Goal: Transaction & Acquisition: Purchase product/service

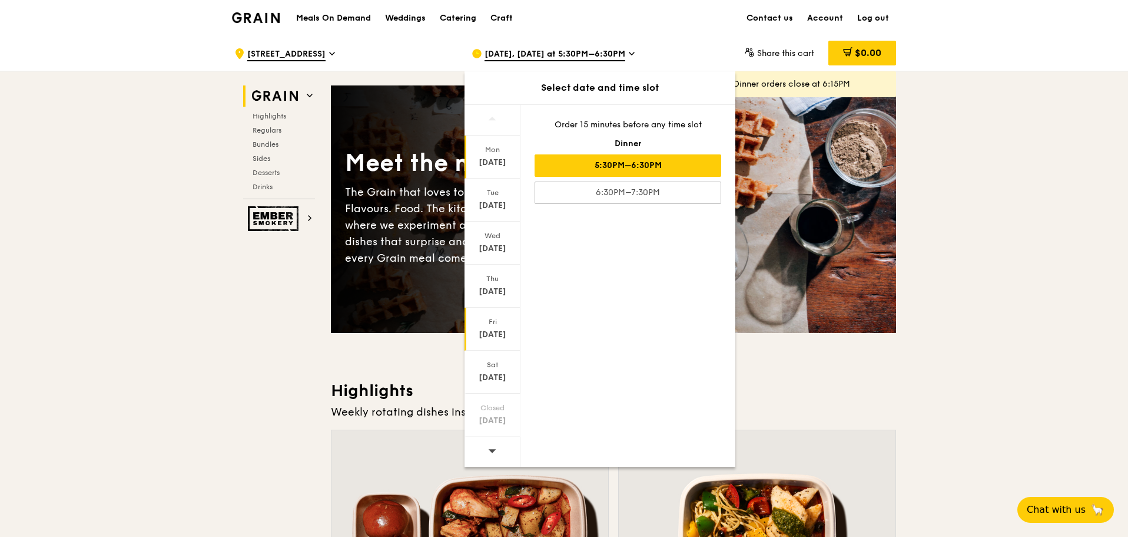
click at [498, 329] on div "[DATE]" at bounding box center [492, 335] width 52 height 12
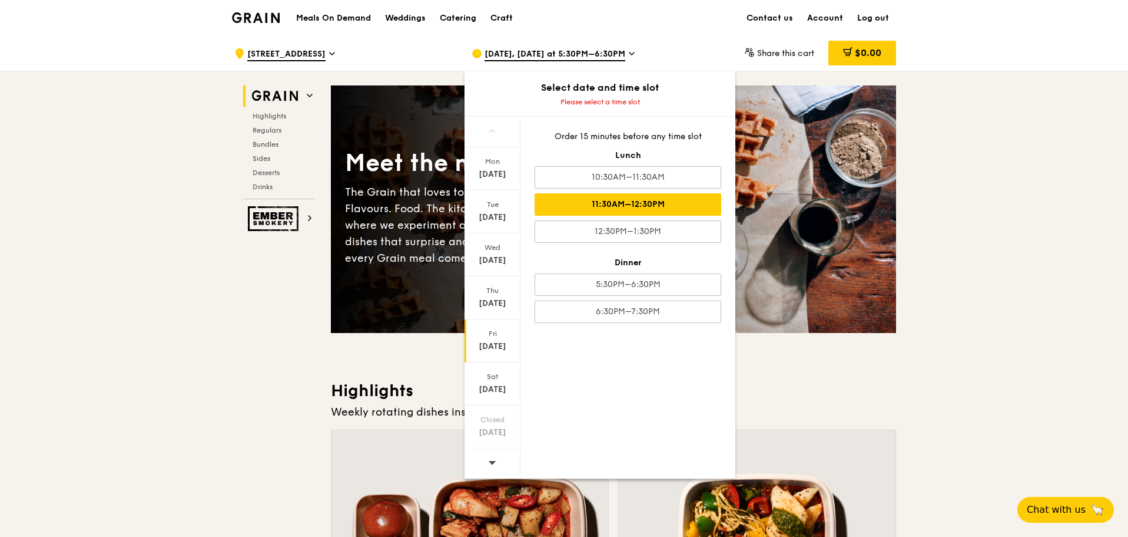
click at [645, 203] on div "11:30AM–12:30PM" at bounding box center [628, 204] width 187 height 22
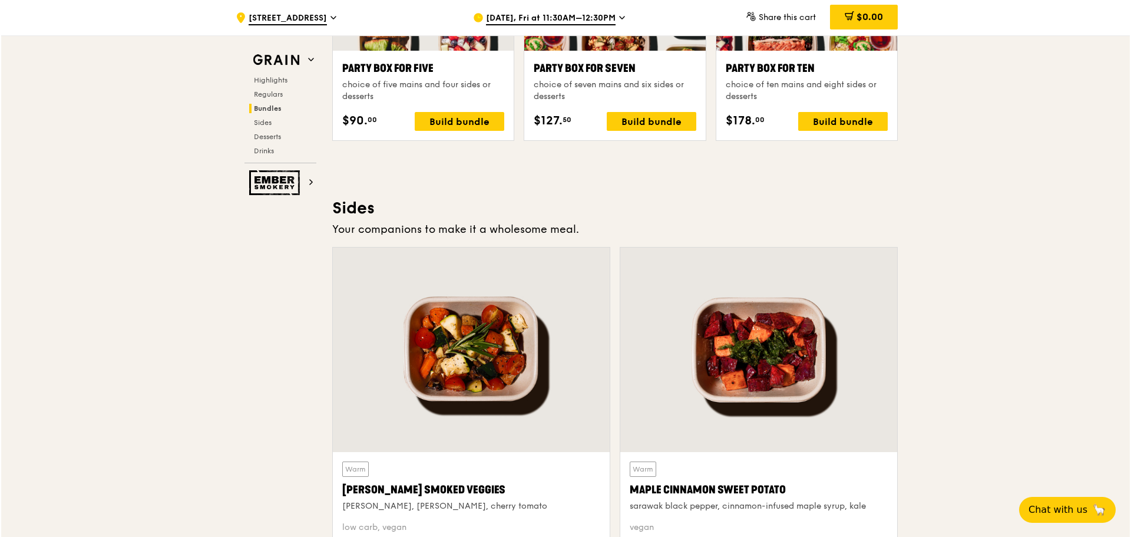
scroll to position [2297, 0]
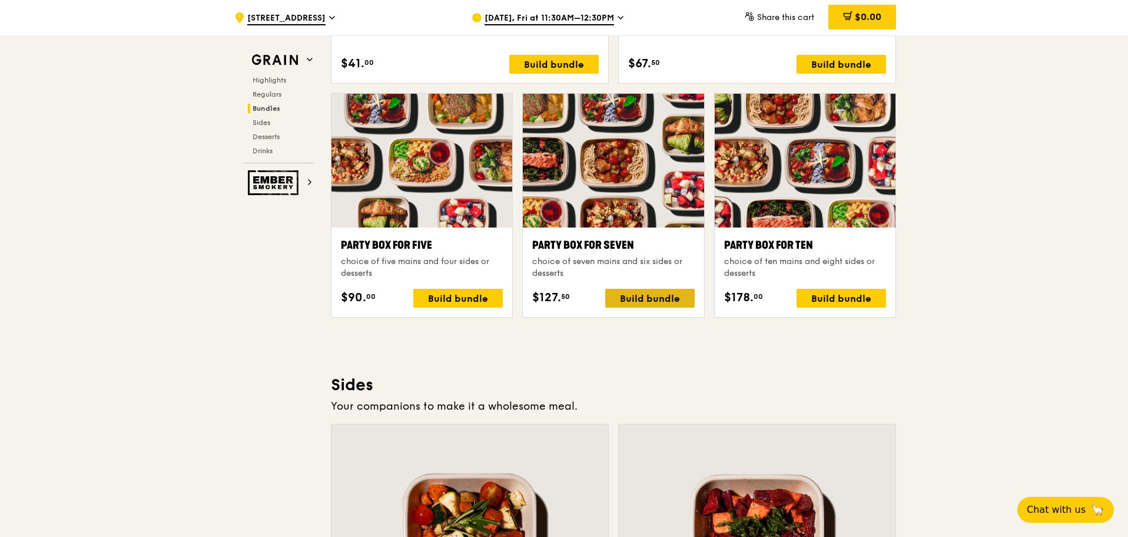
click at [624, 297] on div "Build bundle" at bounding box center [650, 298] width 90 height 19
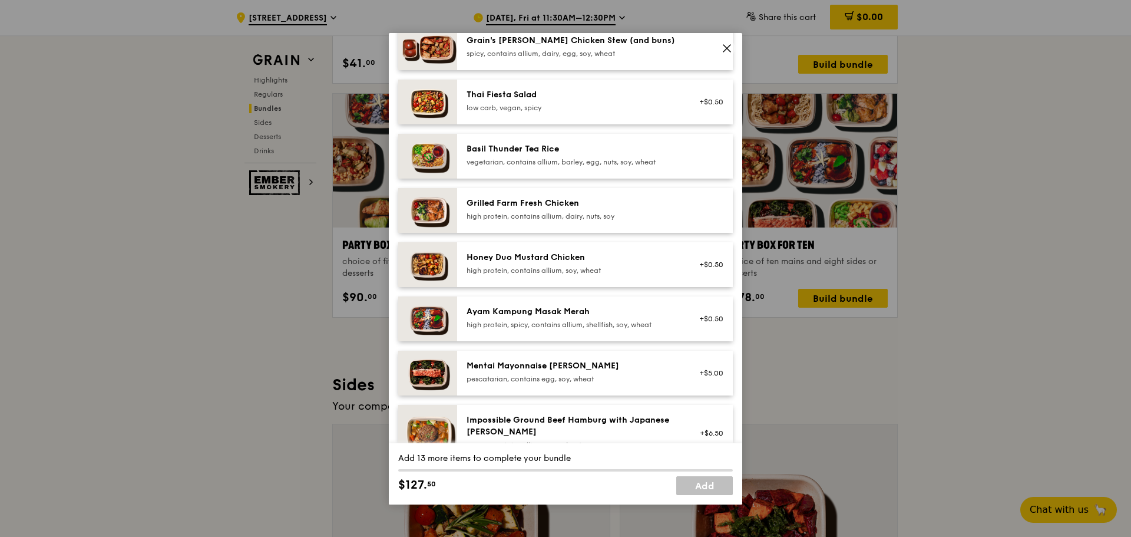
scroll to position [236, 0]
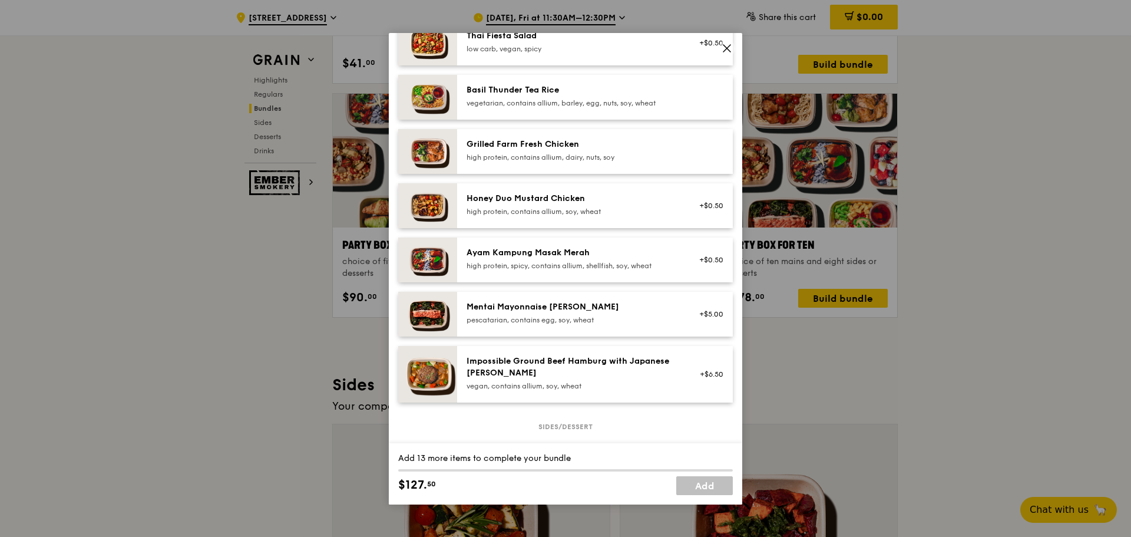
click at [641, 150] on div "Grilled Farm Fresh Chicken high protein, contains allium, dairy, nuts, soy" at bounding box center [571, 150] width 211 height 24
click at [643, 197] on div "Honey Duo Mustard Chicken" at bounding box center [571, 199] width 211 height 12
click at [632, 153] on div "high protein, contains allium, dairy, nuts, soy" at bounding box center [571, 157] width 211 height 9
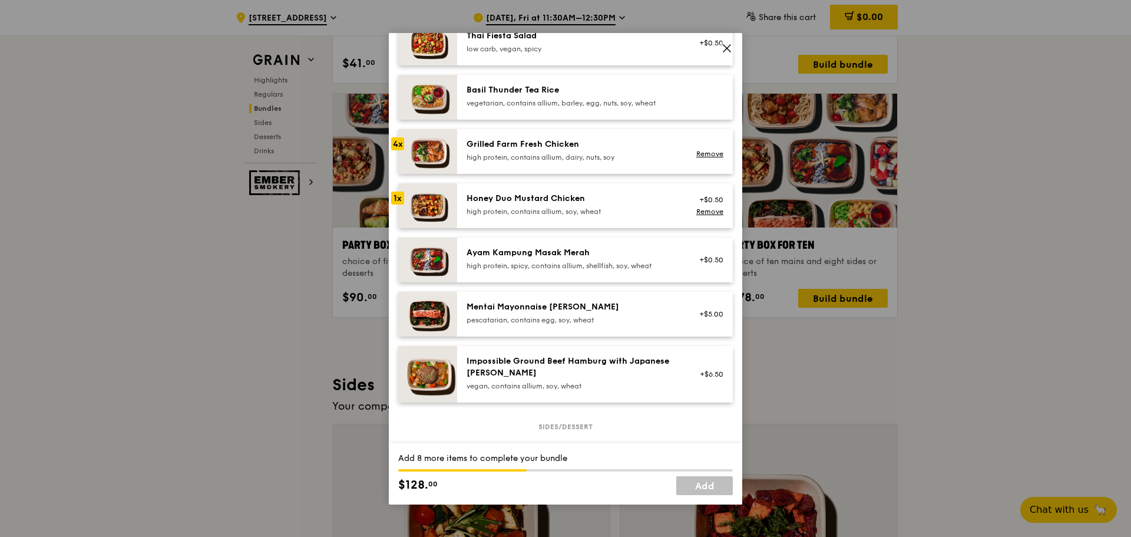
click at [624, 191] on div "Honey Duo Mustard Chicken high protein, contains allium, soy, wheat +$0.50 Remo…" at bounding box center [595, 205] width 276 height 45
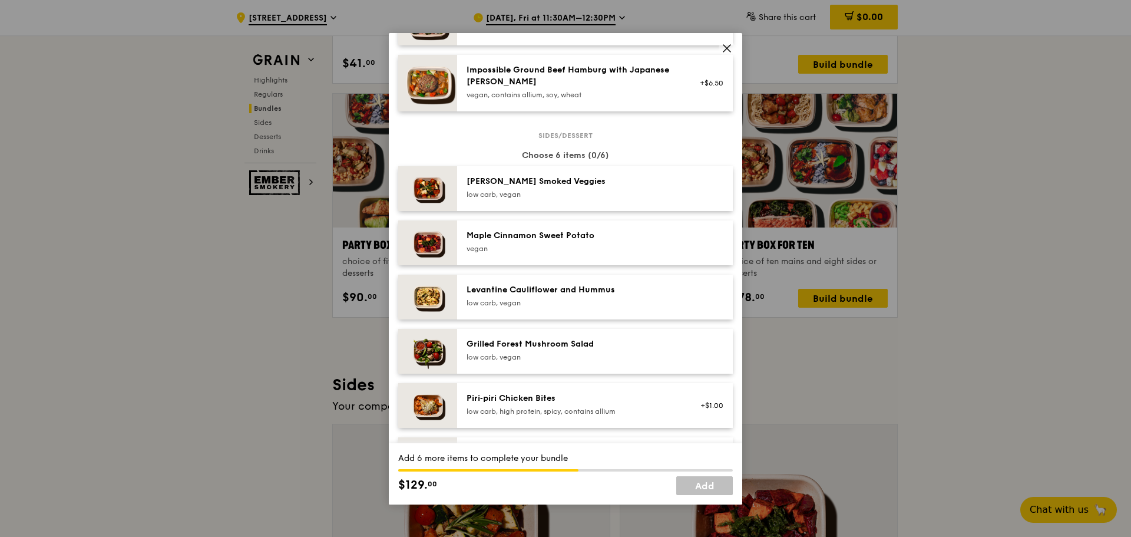
scroll to position [543, 0]
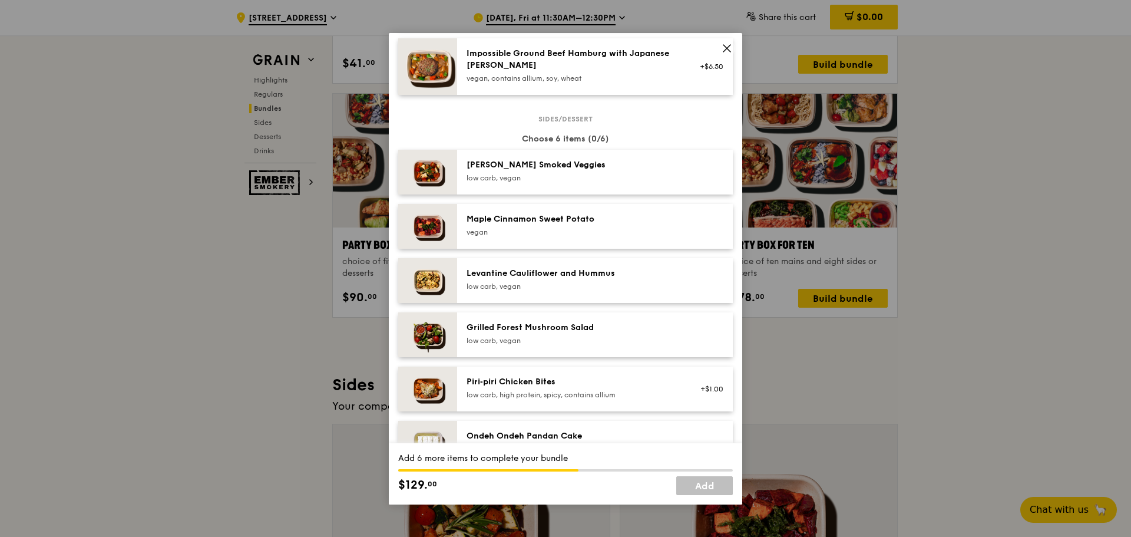
click at [651, 270] on div "Levantine Cauliflower and Hummus" at bounding box center [571, 273] width 211 height 12
click at [640, 165] on div "[PERSON_NAME] Smoked Veggies" at bounding box center [571, 165] width 211 height 12
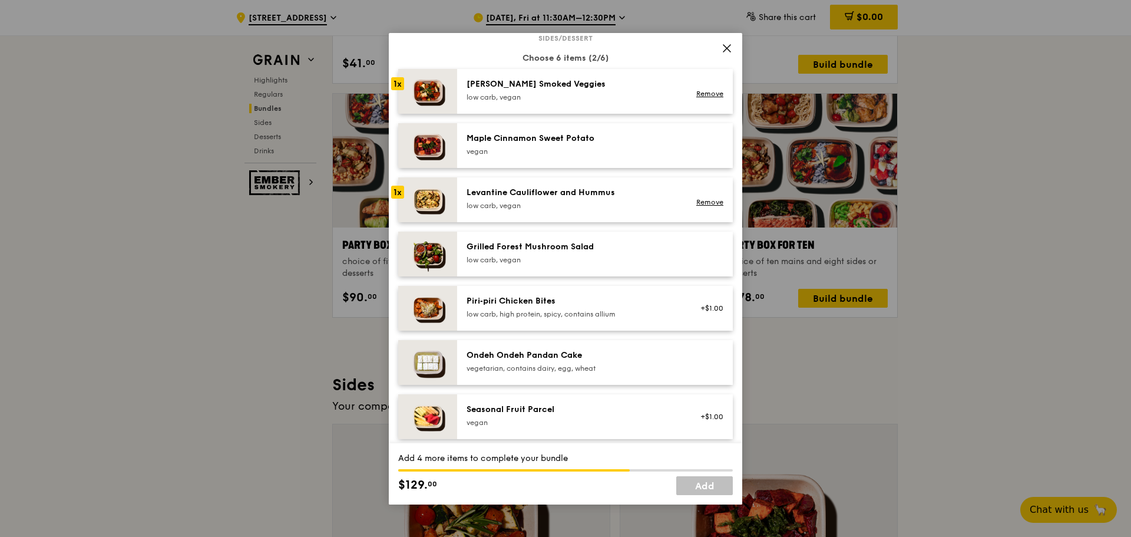
scroll to position [661, 0]
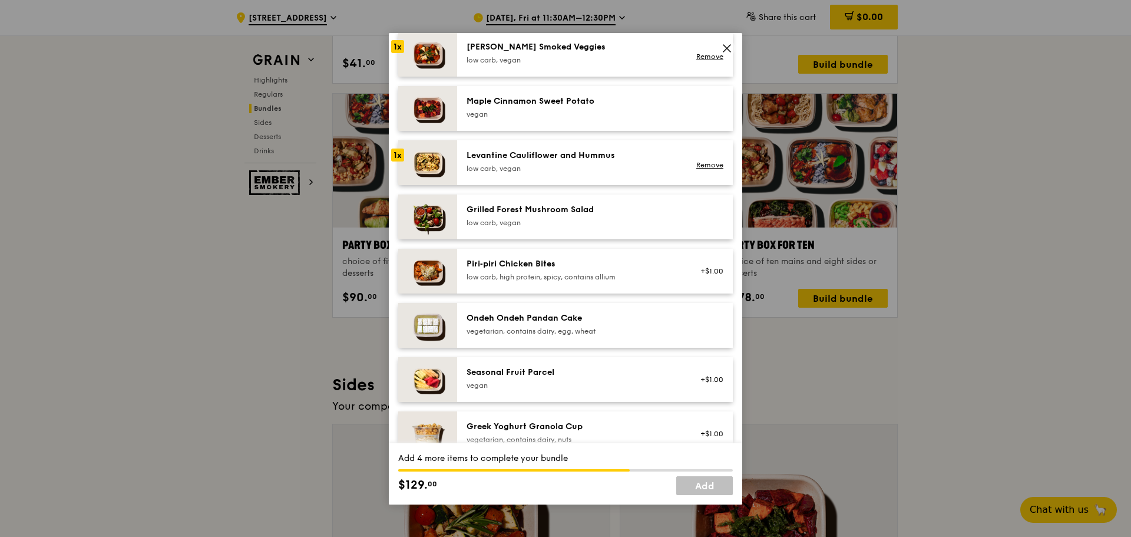
click at [598, 256] on div "Piri‑piri Chicken Bites low carb, high protein, spicy, contains allium +$1.00" at bounding box center [595, 271] width 276 height 45
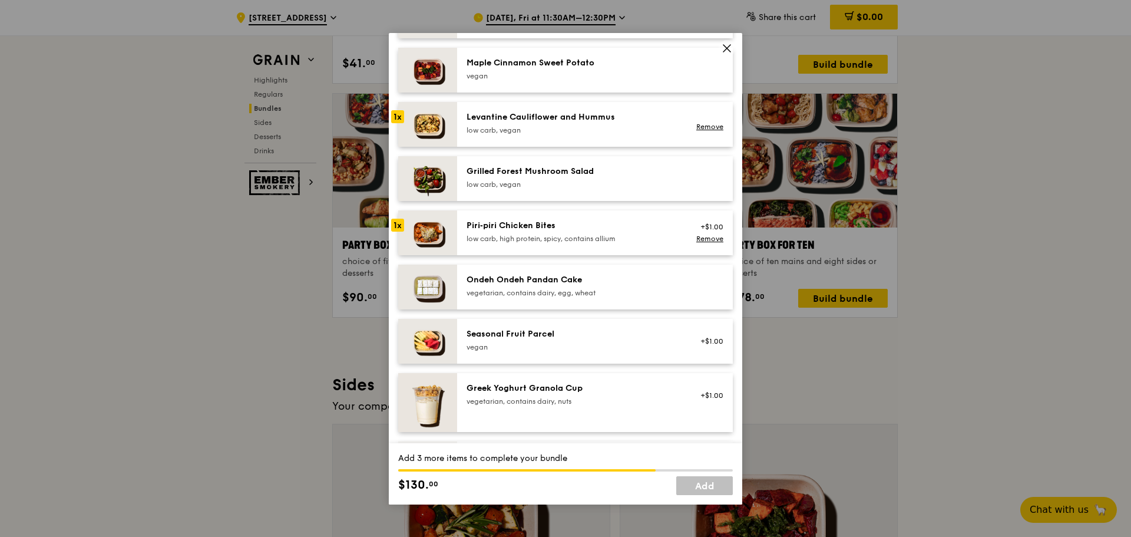
scroll to position [720, 0]
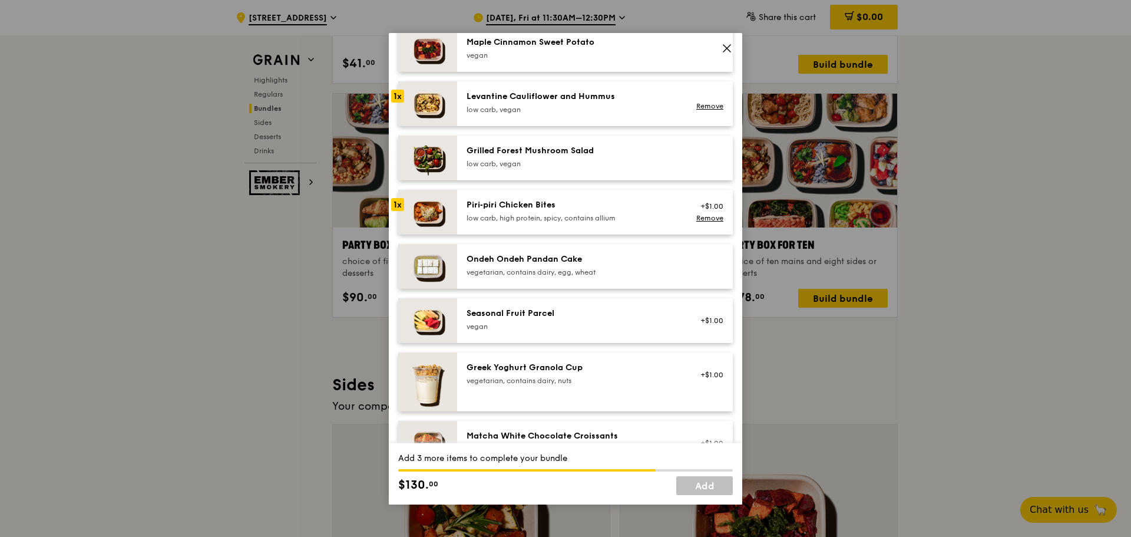
click at [611, 313] on div "Seasonal Fruit Parcel" at bounding box center [571, 313] width 211 height 12
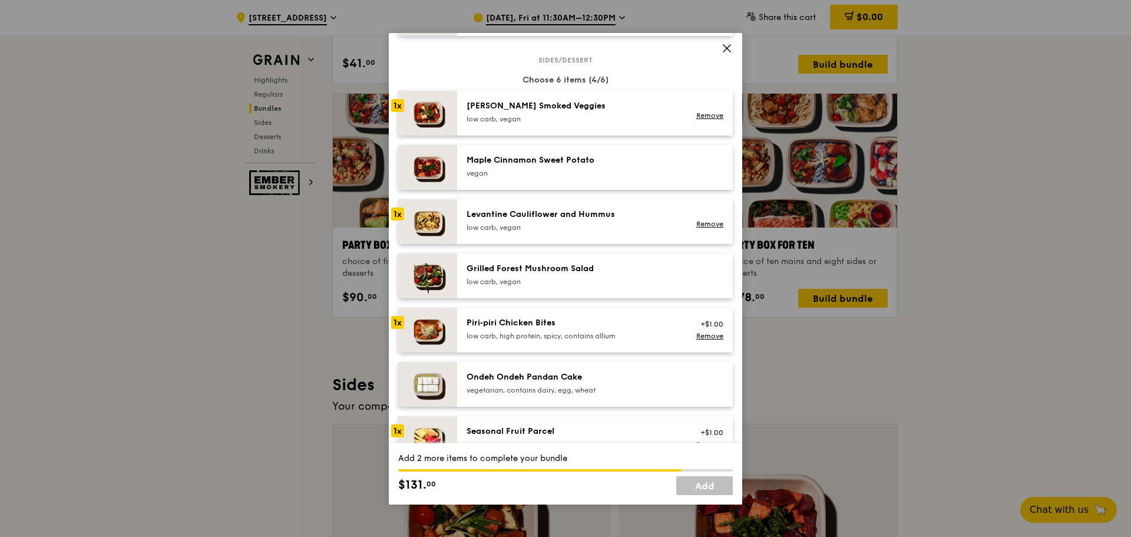
scroll to position [661, 0]
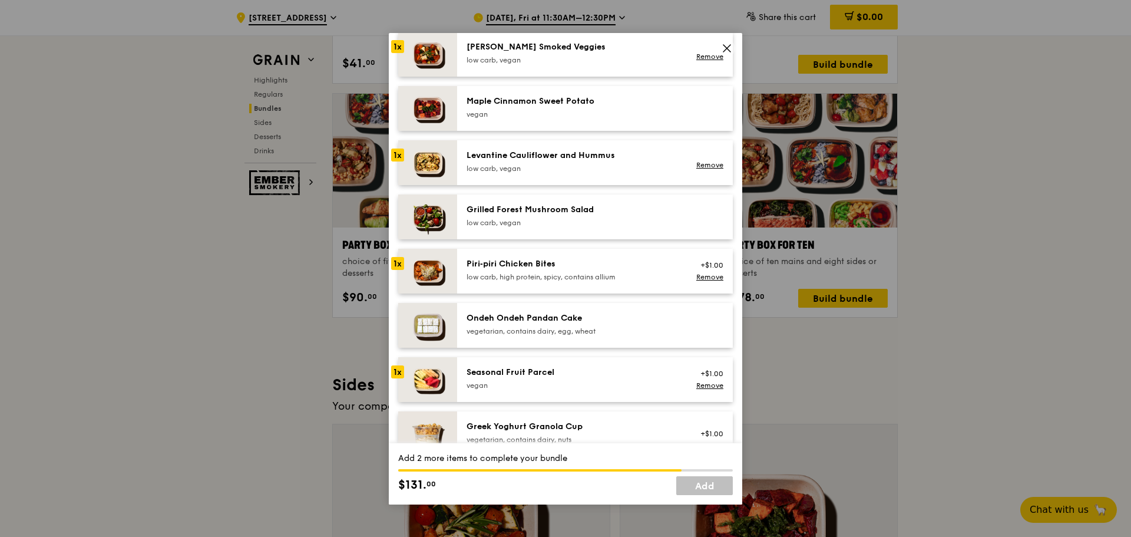
click at [593, 372] on div "Seasonal Fruit Parcel" at bounding box center [571, 372] width 211 height 12
click at [647, 256] on div "Piri‑piri Chicken Bites low carb, high protein, spicy, contains allium +$1.00 R…" at bounding box center [595, 271] width 276 height 45
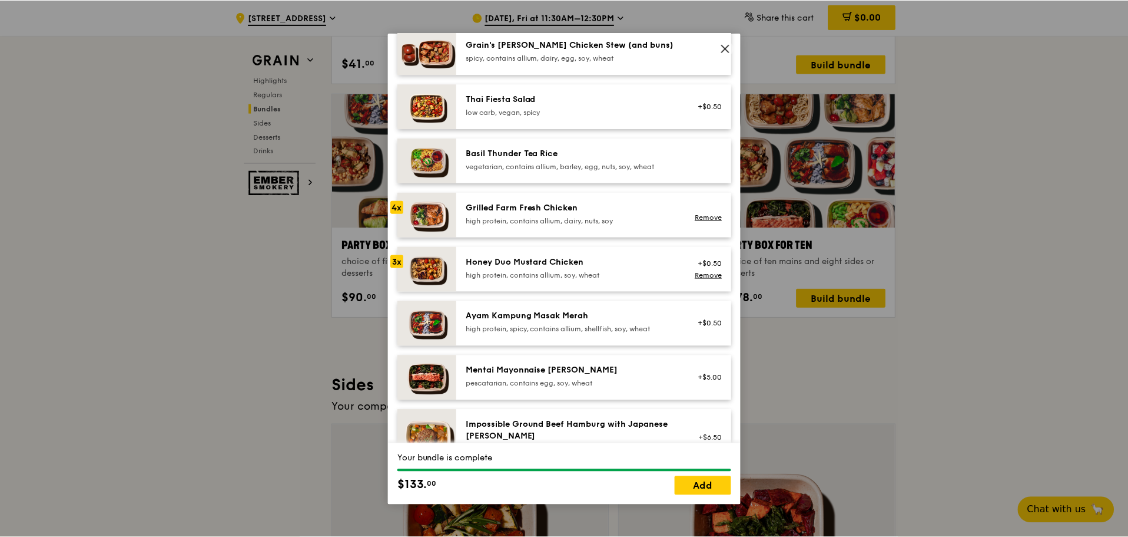
scroll to position [72, 0]
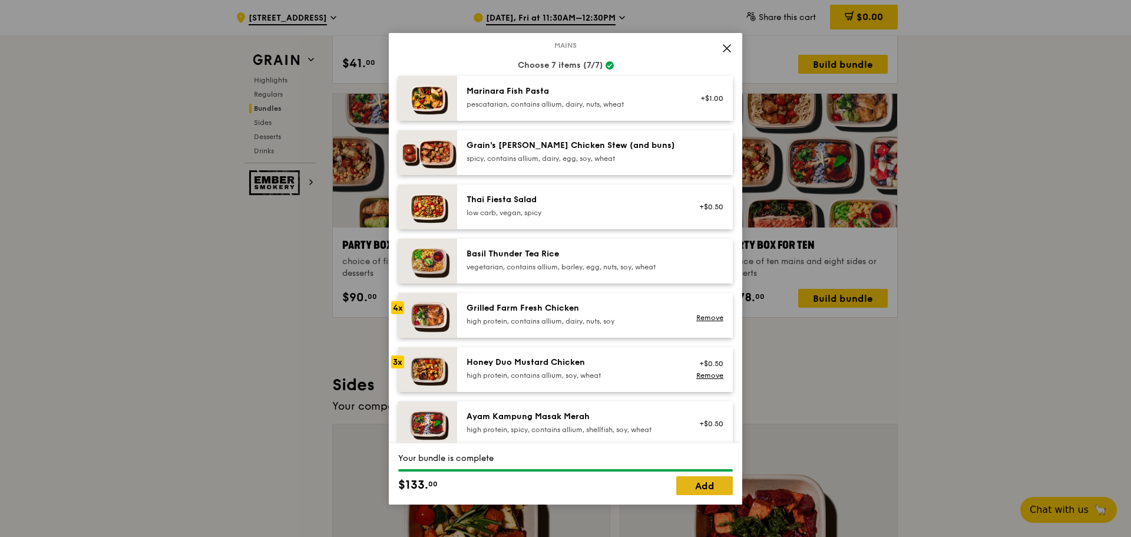
click at [721, 481] on link "Add" at bounding box center [704, 485] width 57 height 19
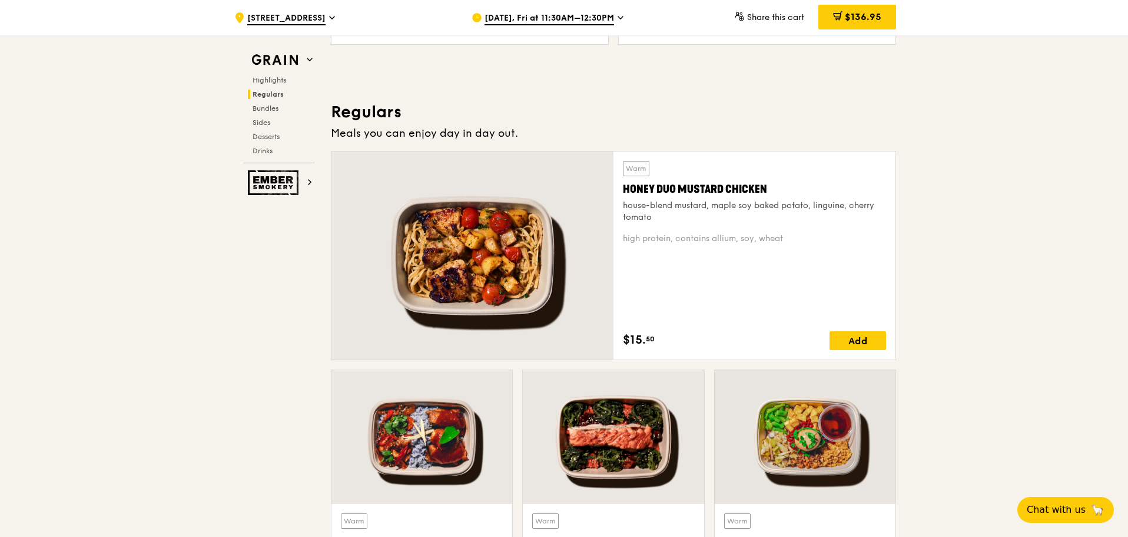
scroll to position [707, 0]
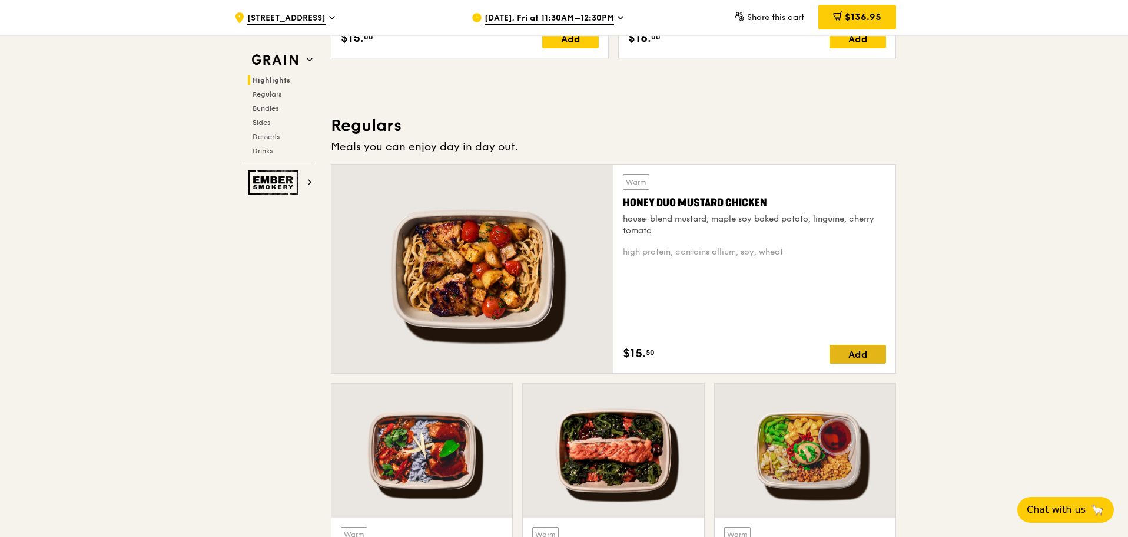
click at [856, 361] on div "Add" at bounding box center [858, 354] width 57 height 19
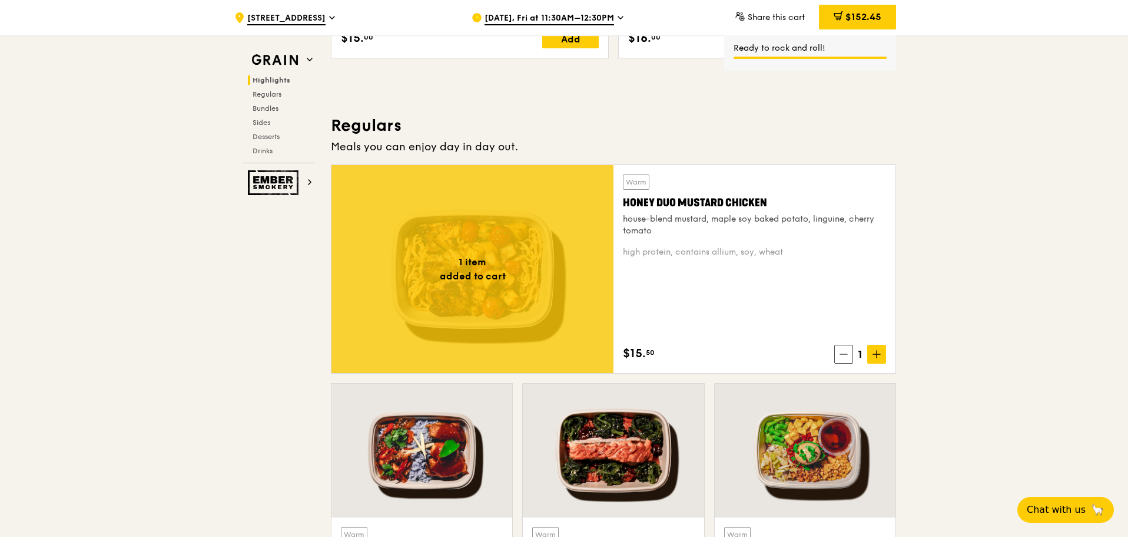
click at [865, 21] on span "$152.45" at bounding box center [864, 16] width 36 height 11
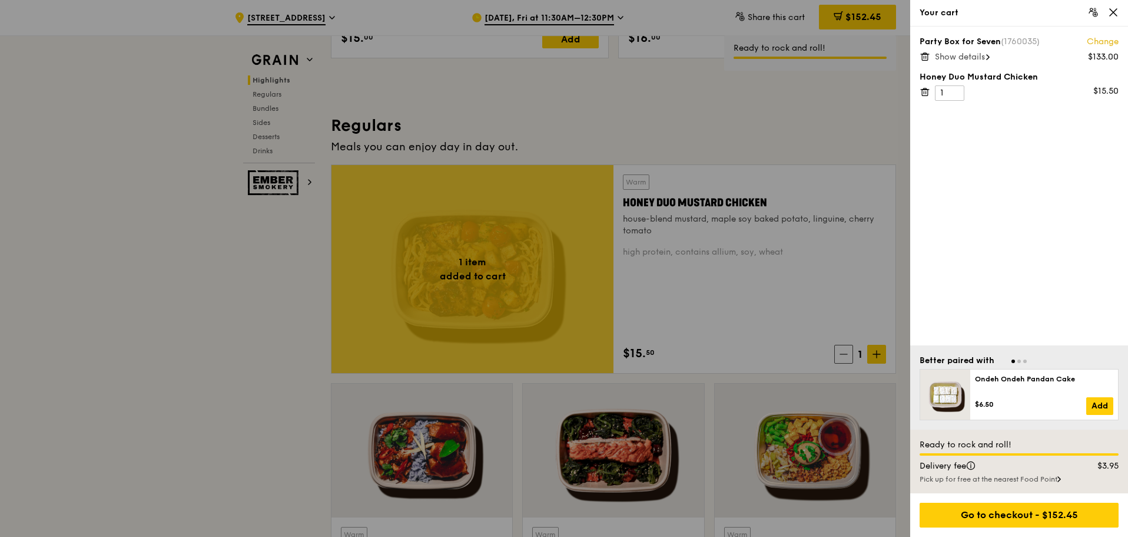
scroll to position [695, 0]
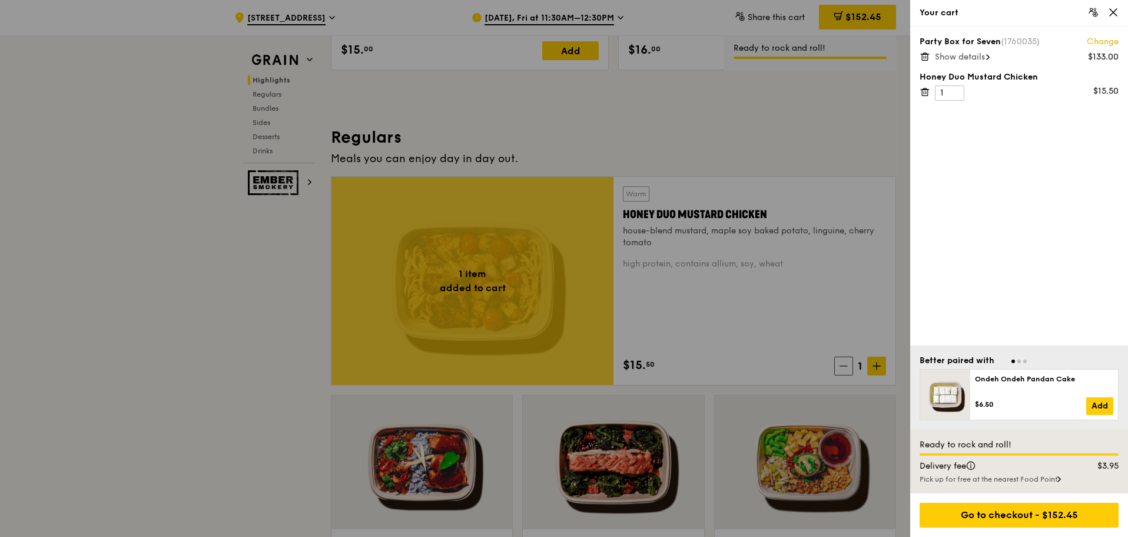
click at [975, 57] on span "Show details" at bounding box center [960, 57] width 50 height 10
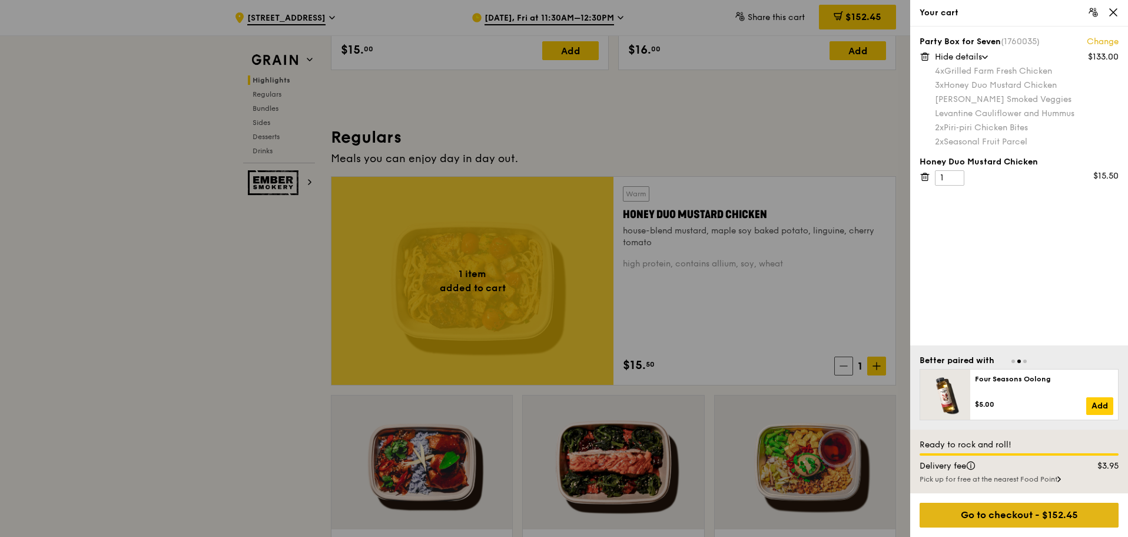
click at [1048, 515] on div "Go to checkout - $152.45" at bounding box center [1019, 514] width 199 height 25
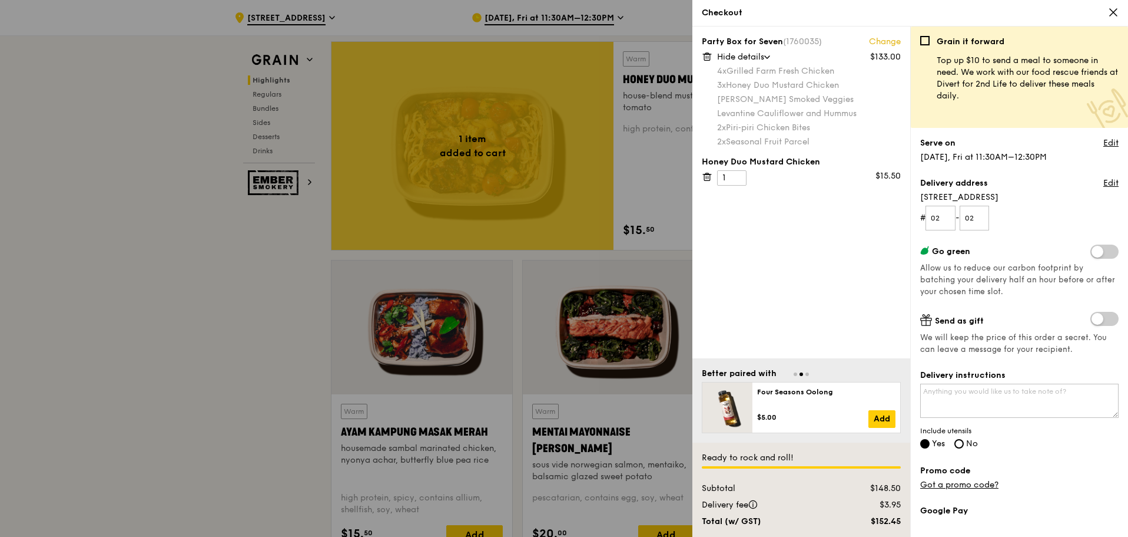
scroll to position [989, 0]
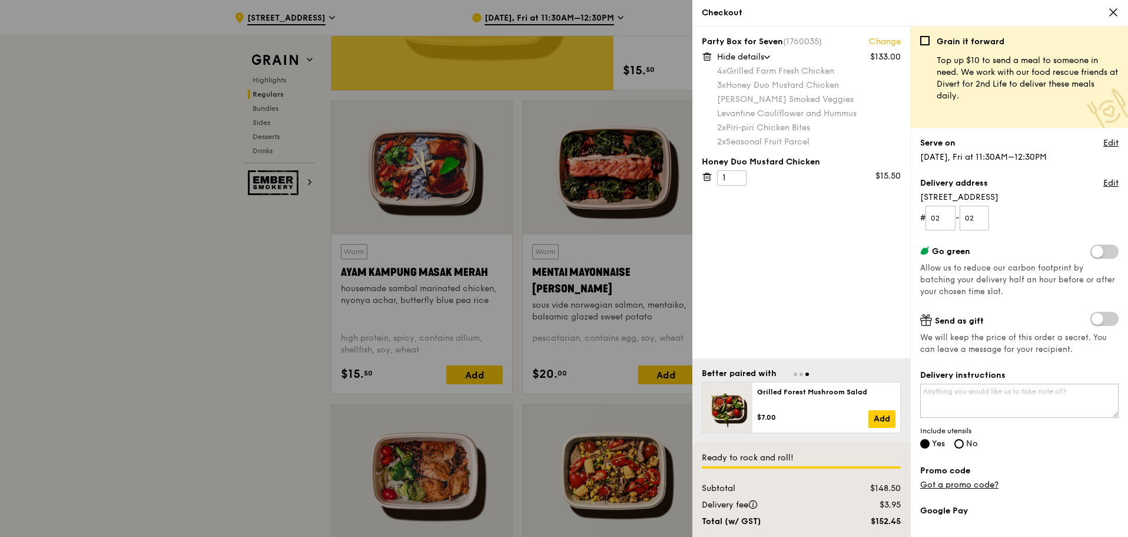
drag, startPoint x: 873, startPoint y: 521, endPoint x: 905, endPoint y: 523, distance: 31.9
click at [905, 523] on div "$152.45" at bounding box center [872, 521] width 71 height 12
copy div "152.45"
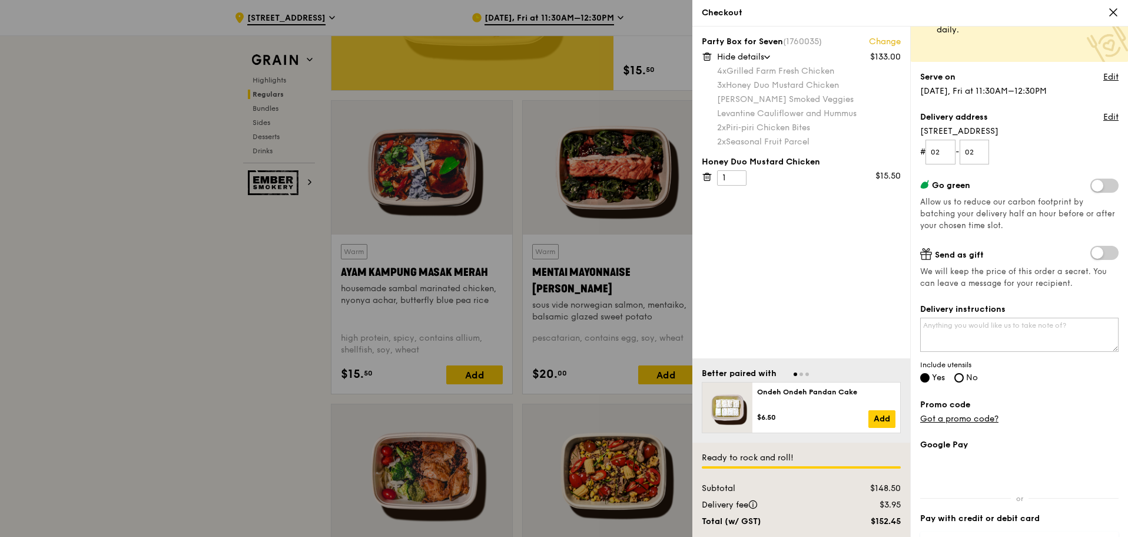
scroll to position [0, 0]
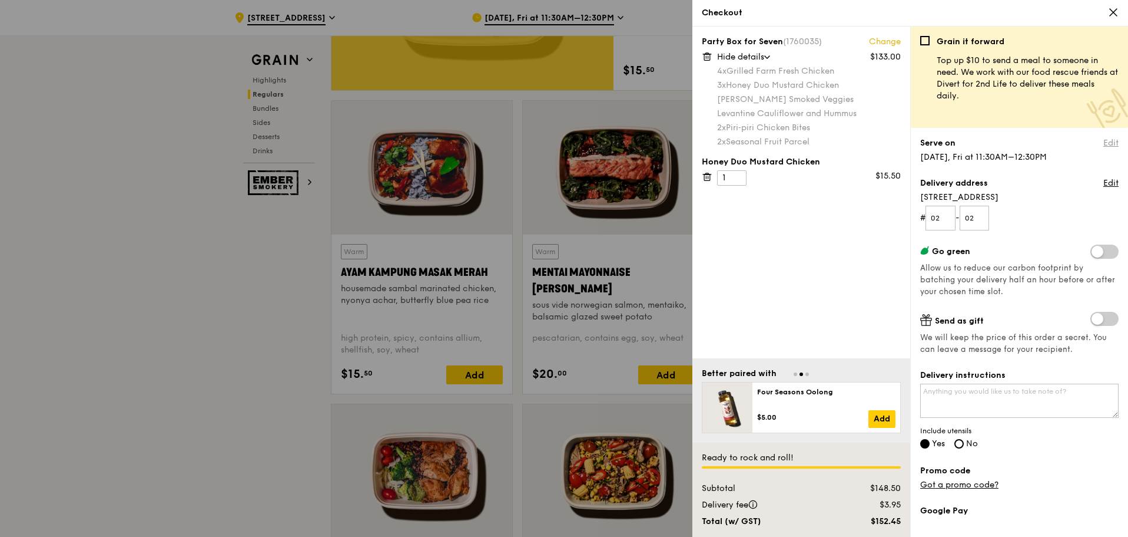
click at [1104, 138] on link "Edit" at bounding box center [1111, 143] width 15 height 12
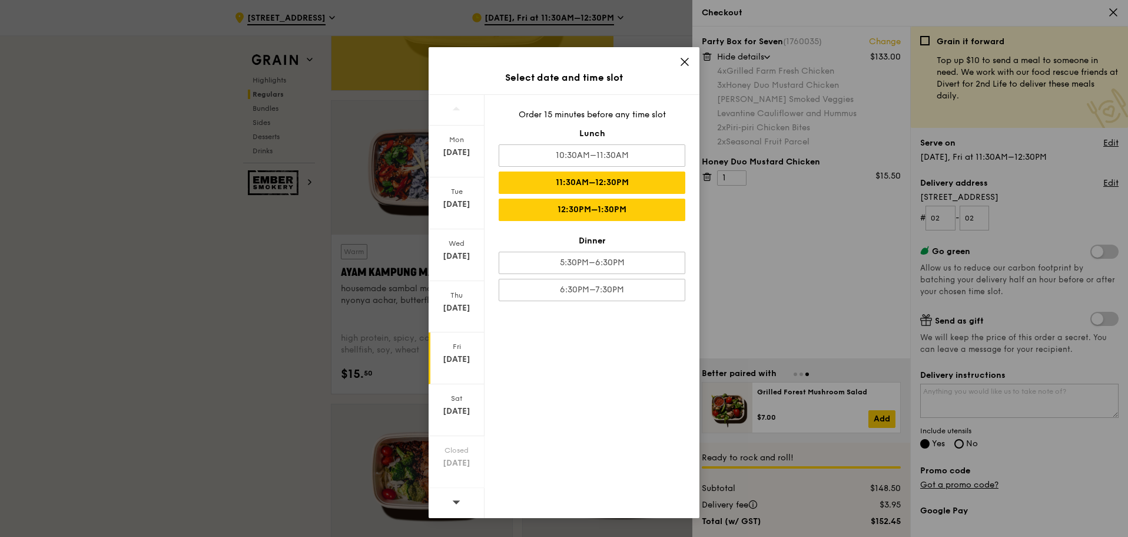
click at [587, 208] on div "12:30PM–1:30PM" at bounding box center [592, 209] width 187 height 22
click at [687, 59] on icon at bounding box center [684, 61] width 7 height 7
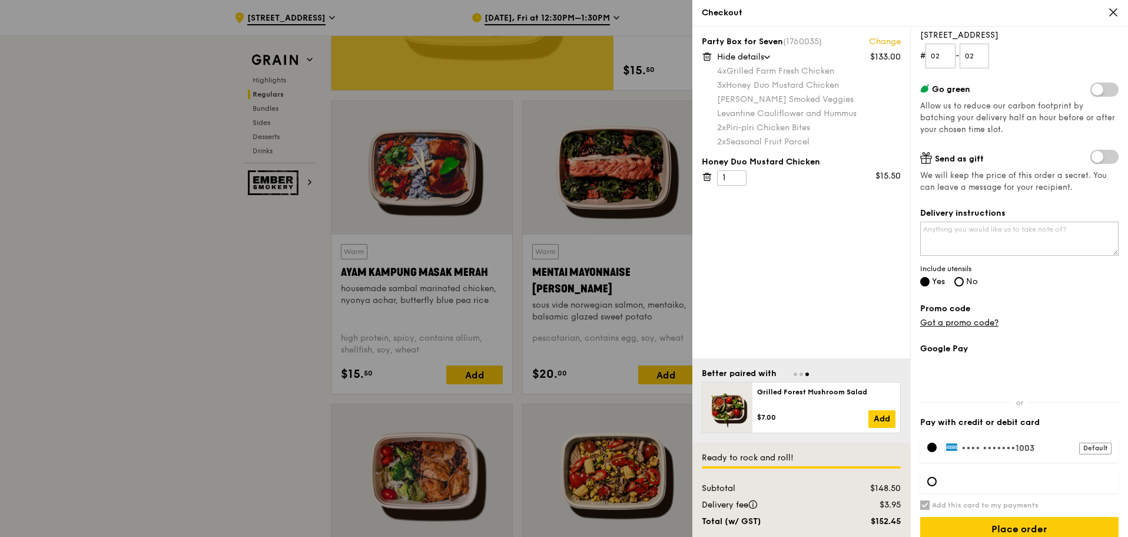
scroll to position [176, 0]
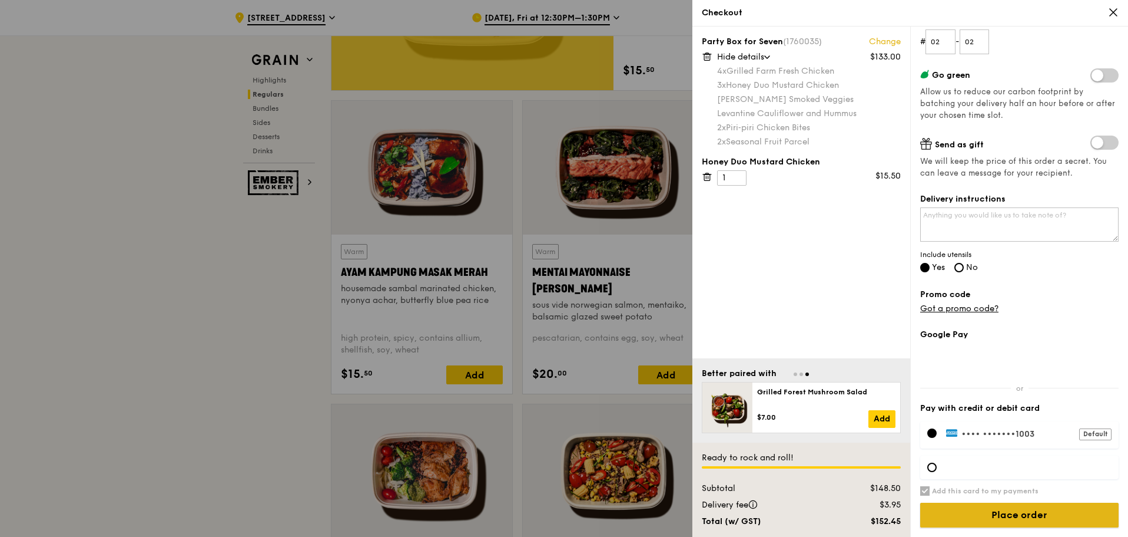
click at [1026, 513] on input "Place order" at bounding box center [1019, 514] width 198 height 25
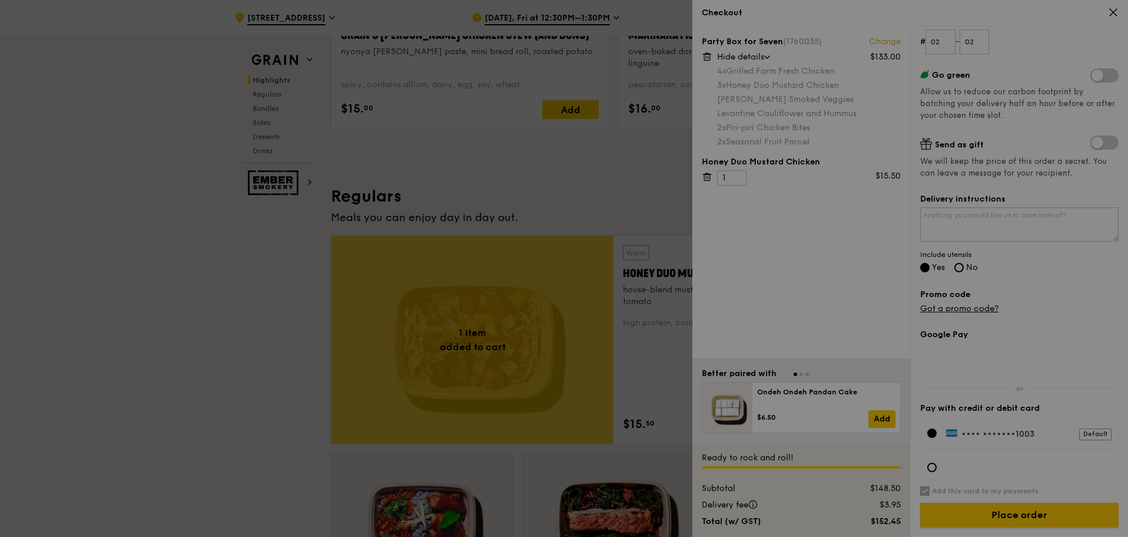
scroll to position [400, 0]
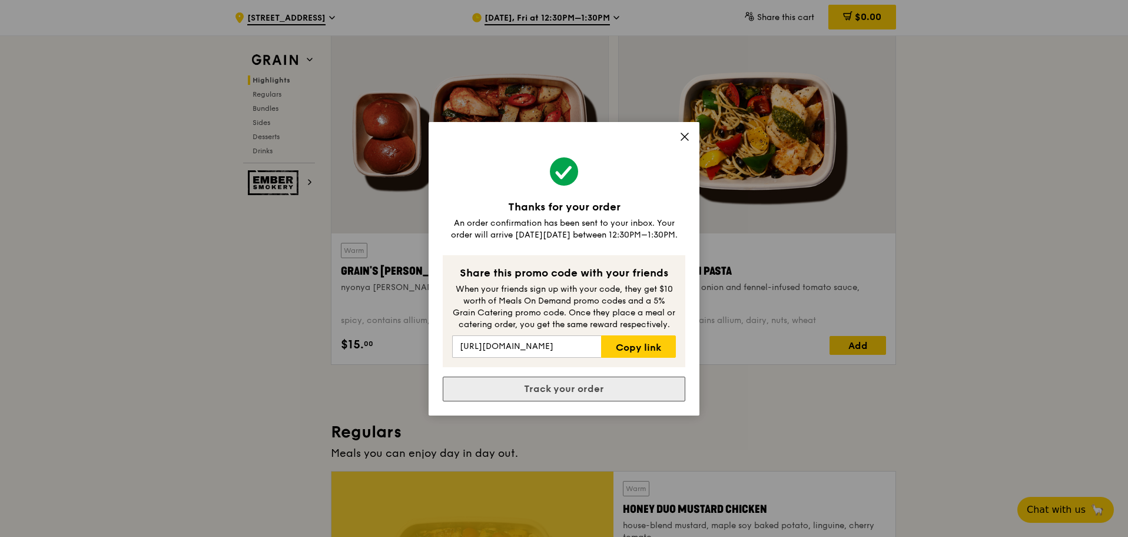
click at [571, 385] on link "Track your order" at bounding box center [564, 388] width 243 height 25
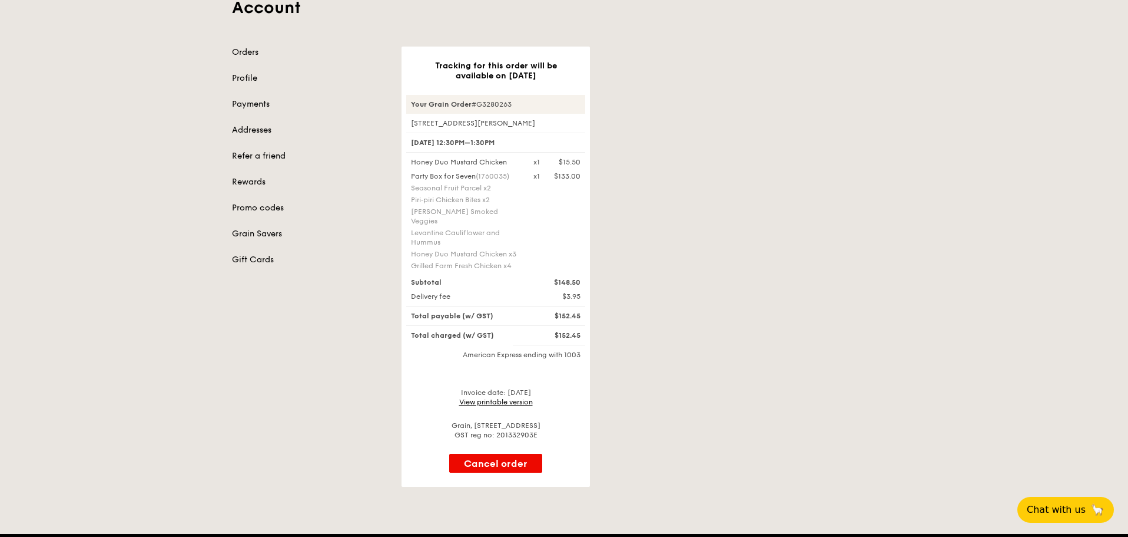
scroll to position [177, 0]
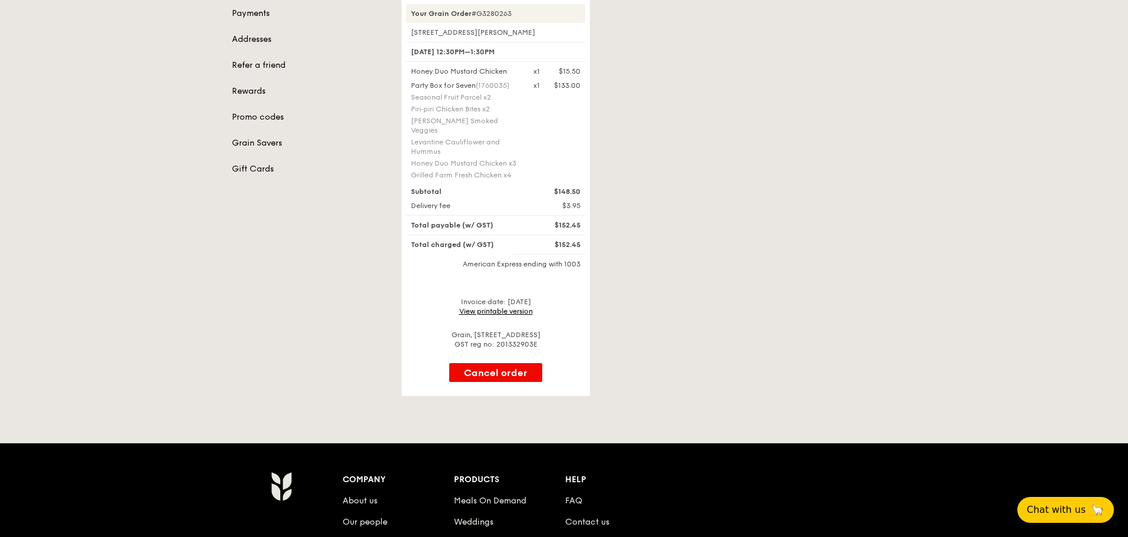
click at [510, 307] on link "View printable version" at bounding box center [496, 311] width 74 height 8
